Goal: Task Accomplishment & Management: Use online tool/utility

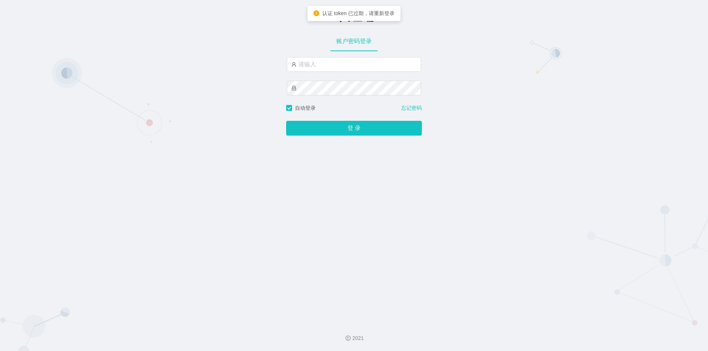
click at [374, 63] on input "text" at bounding box center [354, 64] width 134 height 15
type input "jishu"
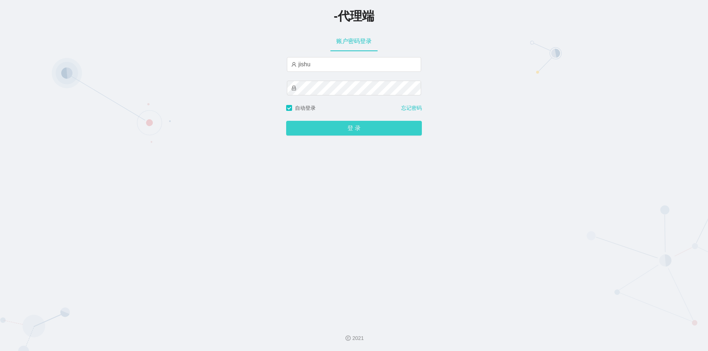
click at [352, 125] on button "登 录" at bounding box center [354, 128] width 136 height 15
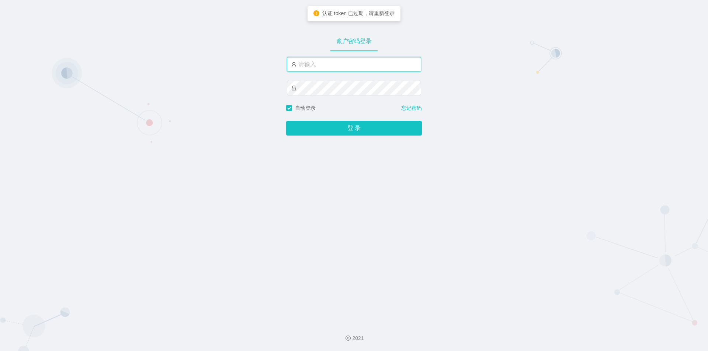
click at [358, 64] on input "text" at bounding box center [354, 64] width 134 height 15
type input "jishu"
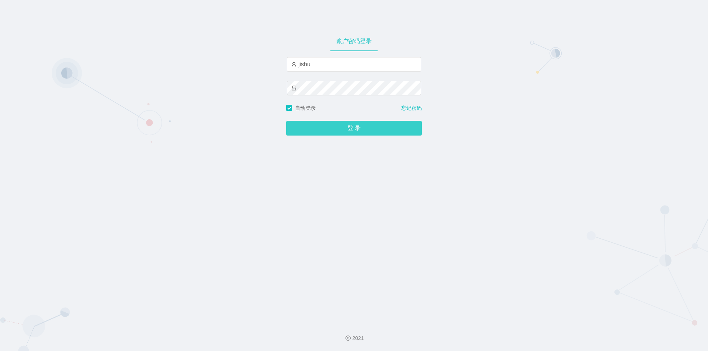
click at [361, 125] on button "登 录" at bounding box center [354, 128] width 136 height 15
